Goal: Use online tool/utility: Use online tool/utility

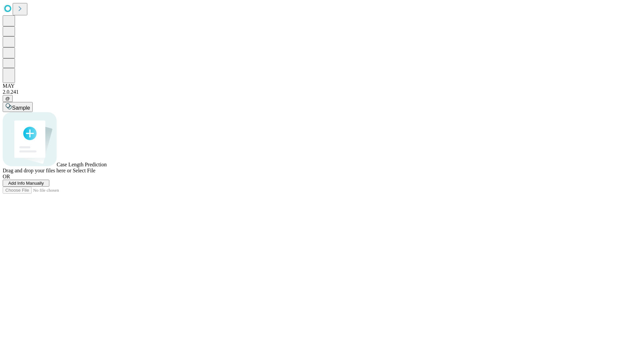
click at [95, 173] on span "Select File" at bounding box center [84, 171] width 23 height 6
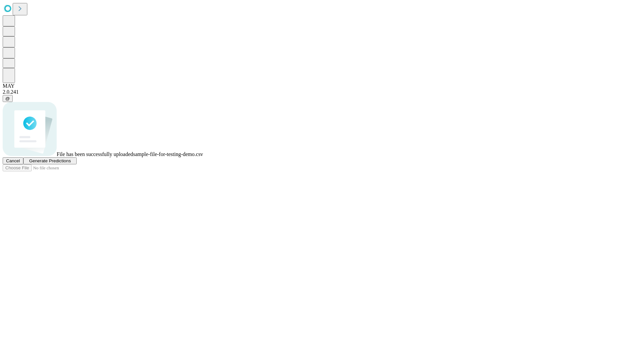
click at [71, 163] on span "Generate Predictions" at bounding box center [50, 160] width 42 height 5
